Goal: Task Accomplishment & Management: Manage account settings

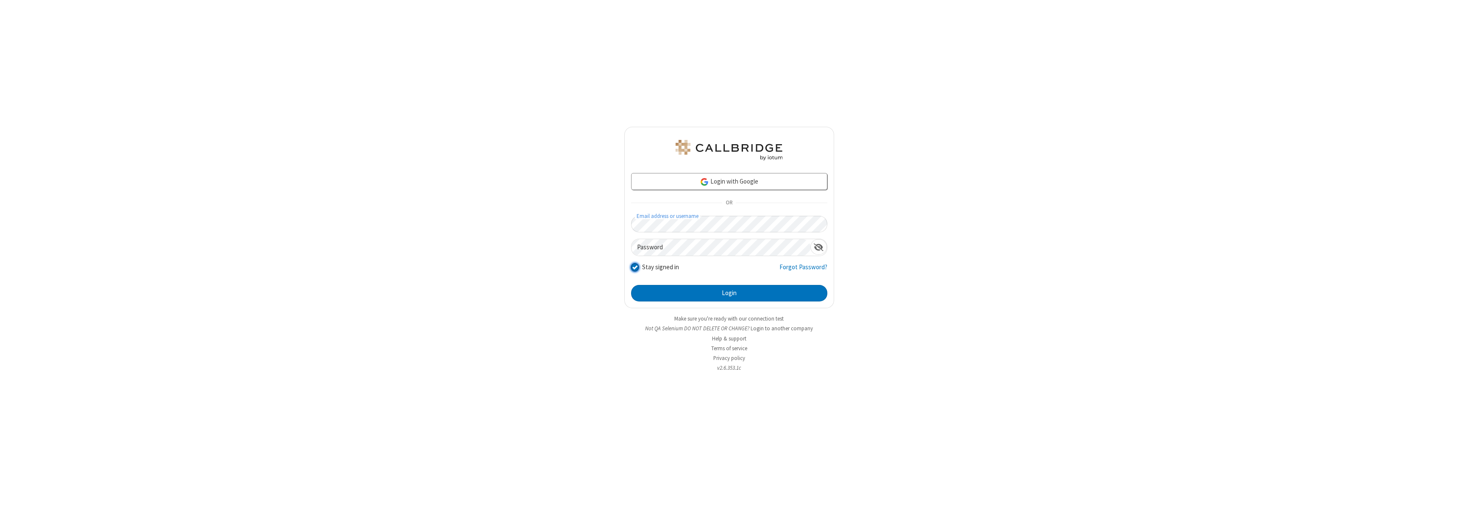
click at [634, 267] on input "Stay signed in" at bounding box center [635, 267] width 8 height 9
checkbox input "false"
click at [729, 293] on button "Login" at bounding box center [729, 293] width 196 height 17
